Goal: Find specific page/section: Find specific page/section

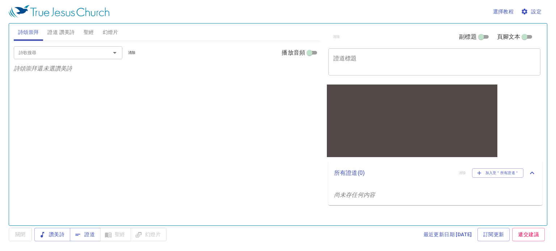
drag, startPoint x: 47, startPoint y: 52, endPoint x: 43, endPoint y: 45, distance: 7.6
click at [47, 52] on input "詩歌搜尋" at bounding box center [57, 52] width 83 height 8
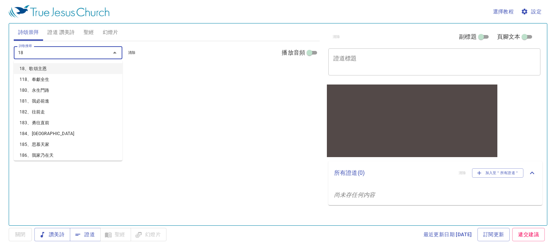
type input "187"
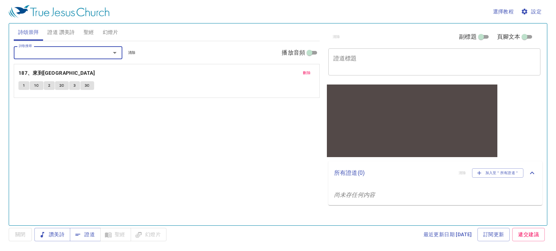
click at [538, 10] on span "設定" at bounding box center [531, 11] width 19 height 9
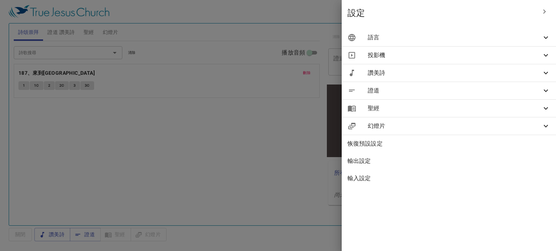
click at [526, 36] on span "語言" at bounding box center [455, 37] width 174 height 9
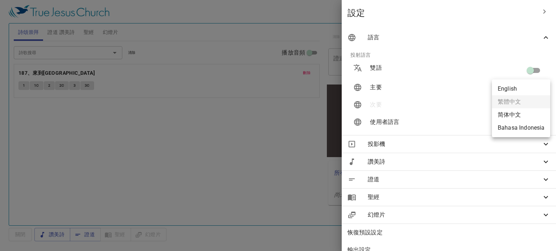
click at [533, 89] on body "選擇教程 設定 詩頌崇拜 證道 讚美詩 聖經 幻燈片 詩歌搜尋 詩歌搜尋 清除 播放音頻 刪除 187、來到美地 1 1C 2 2C 3 3C 詩歌搜尋 詩歌…" at bounding box center [278, 125] width 556 height 251
click at [514, 115] on li "简体中文" at bounding box center [521, 115] width 58 height 13
type input "zh-simple"
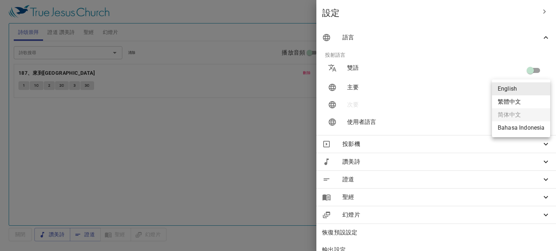
click at [462, 10] on div at bounding box center [278, 125] width 556 height 251
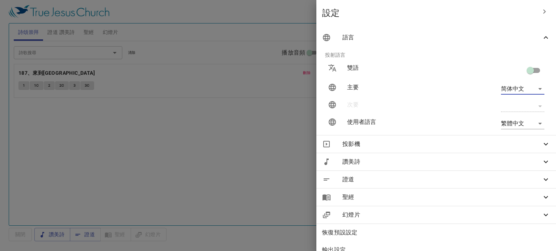
click at [422, 14] on span "設定" at bounding box center [428, 13] width 213 height 12
click at [372, 16] on span "設定" at bounding box center [428, 13] width 213 height 12
click at [304, 15] on div at bounding box center [278, 125] width 556 height 251
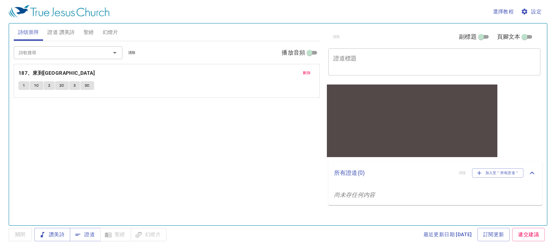
click at [24, 86] on span "1" at bounding box center [24, 85] width 2 height 7
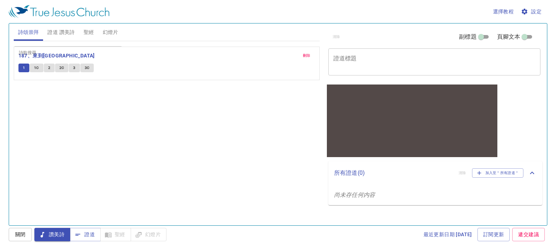
drag, startPoint x: 236, startPoint y: 64, endPoint x: 142, endPoint y: 50, distance: 94.7
click at [142, 50] on div "詩歌搜尋 詩歌搜尋 清除 播放音頻 刪除 187、來到美地 1 1C 2 2C 3 3C" at bounding box center [167, 69] width 306 height 57
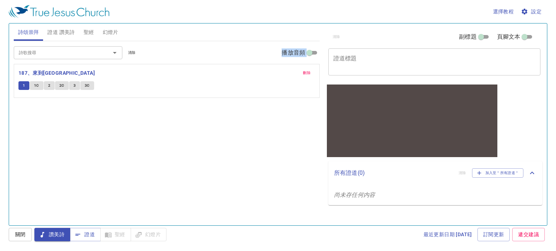
click at [70, 194] on div "詩歌搜尋 詩歌搜尋 清除 播放音頻 刪除 187、來到美地 1 1C 2 2C 3 3C" at bounding box center [167, 130] width 306 height 178
click at [55, 120] on div "詩歌搜尋 詩歌搜尋 清除 播放音頻 刪除 187、來到美地 1 1C 2 2C 3 3C" at bounding box center [167, 130] width 306 height 178
click at [55, 119] on div "詩歌搜尋 詩歌搜尋 清除 播放音頻 刪除 187、來到美地 1 1C 2 2C 3 3C" at bounding box center [167, 130] width 306 height 178
click at [35, 86] on span "1C" at bounding box center [36, 85] width 5 height 7
click at [48, 85] on span "2" at bounding box center [49, 85] width 2 height 7
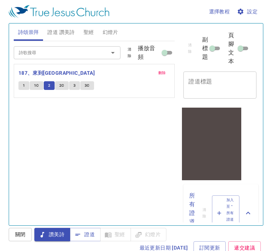
click at [24, 88] on span "1" at bounding box center [24, 85] width 2 height 7
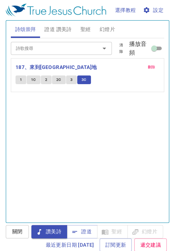
scroll to position [72, 0]
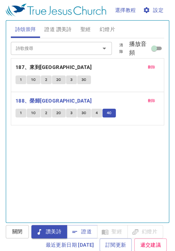
scroll to position [101, 0]
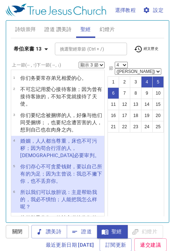
select select "3"
select select "4"
select select "3"
select select "4"
select select "3"
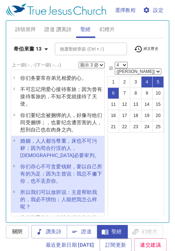
select select "4"
select select "3"
select select "4"
select select "3"
select select "4"
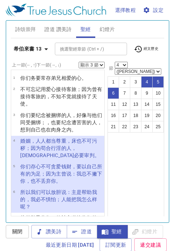
select select "3"
select select "4"
select select "3"
select select "4"
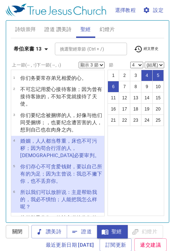
select select "3"
select select "4"
select select "3"
select select "4"
select select "3"
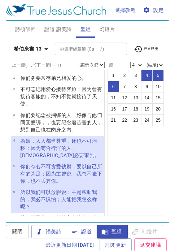
select select "4"
select select "3"
select select "4"
select select "3"
select select "4"
